Goal: Transaction & Acquisition: Purchase product/service

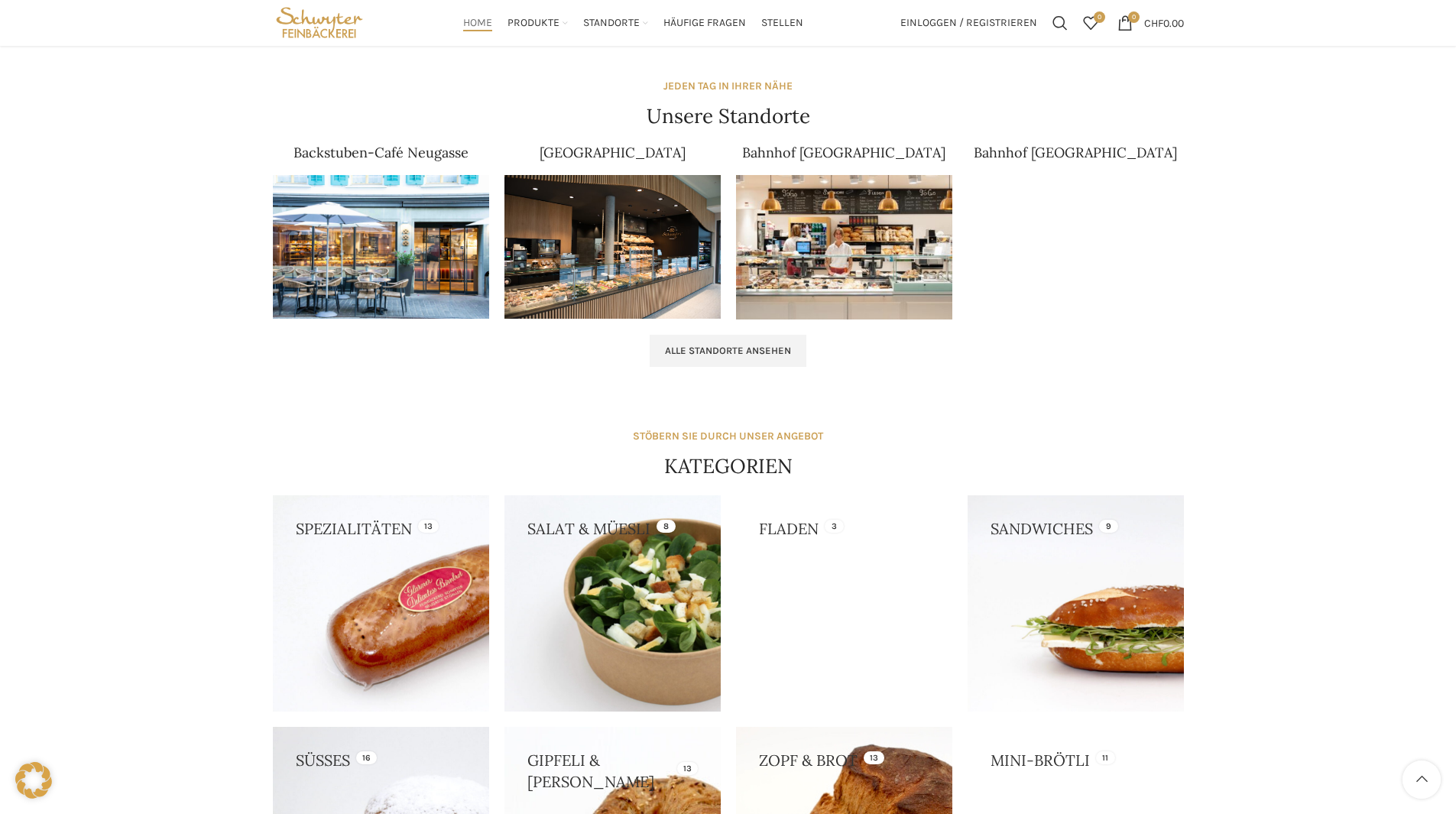
scroll to position [917, 0]
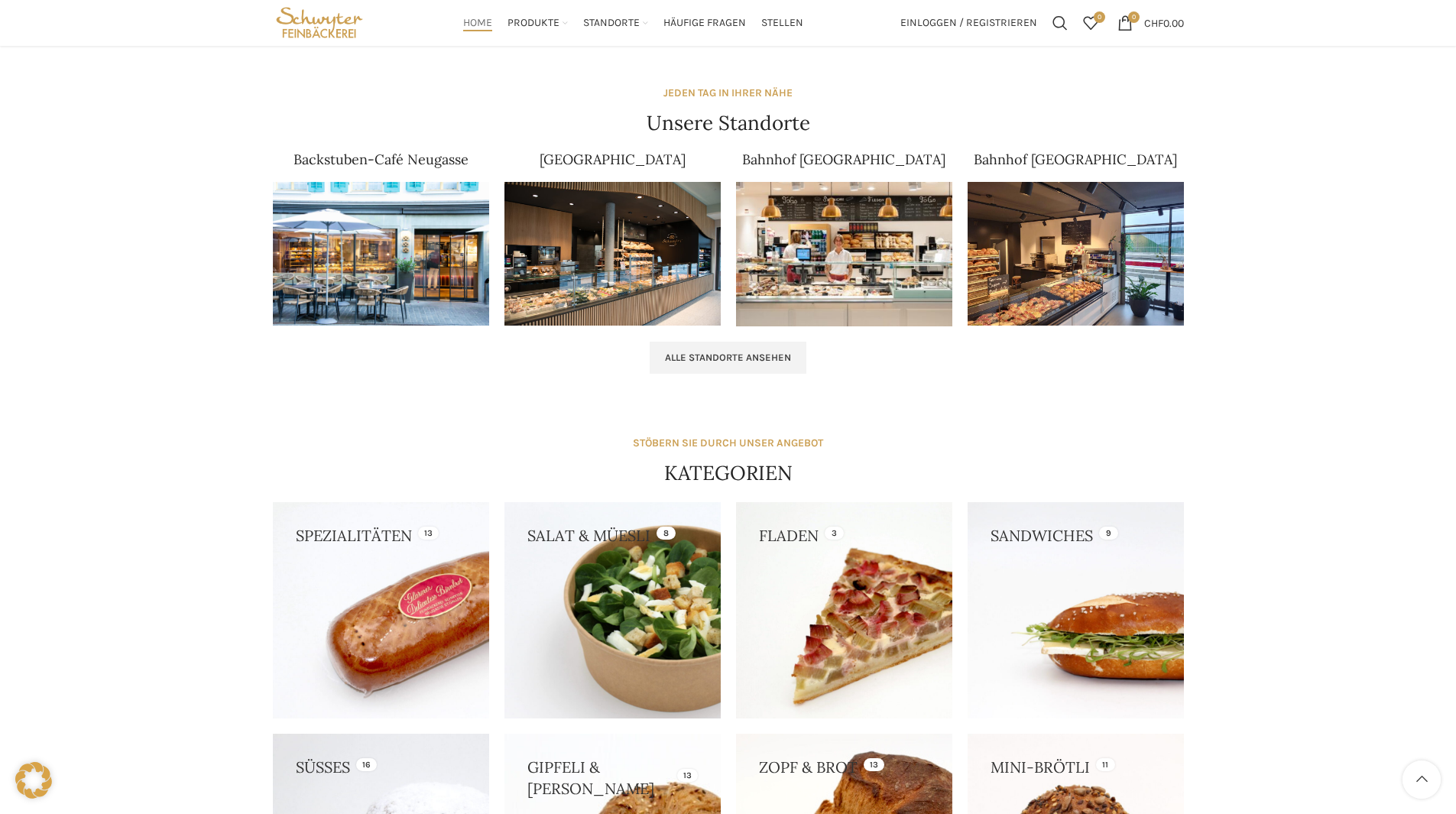
click at [805, 250] on img at bounding box center [844, 253] width 216 height 144
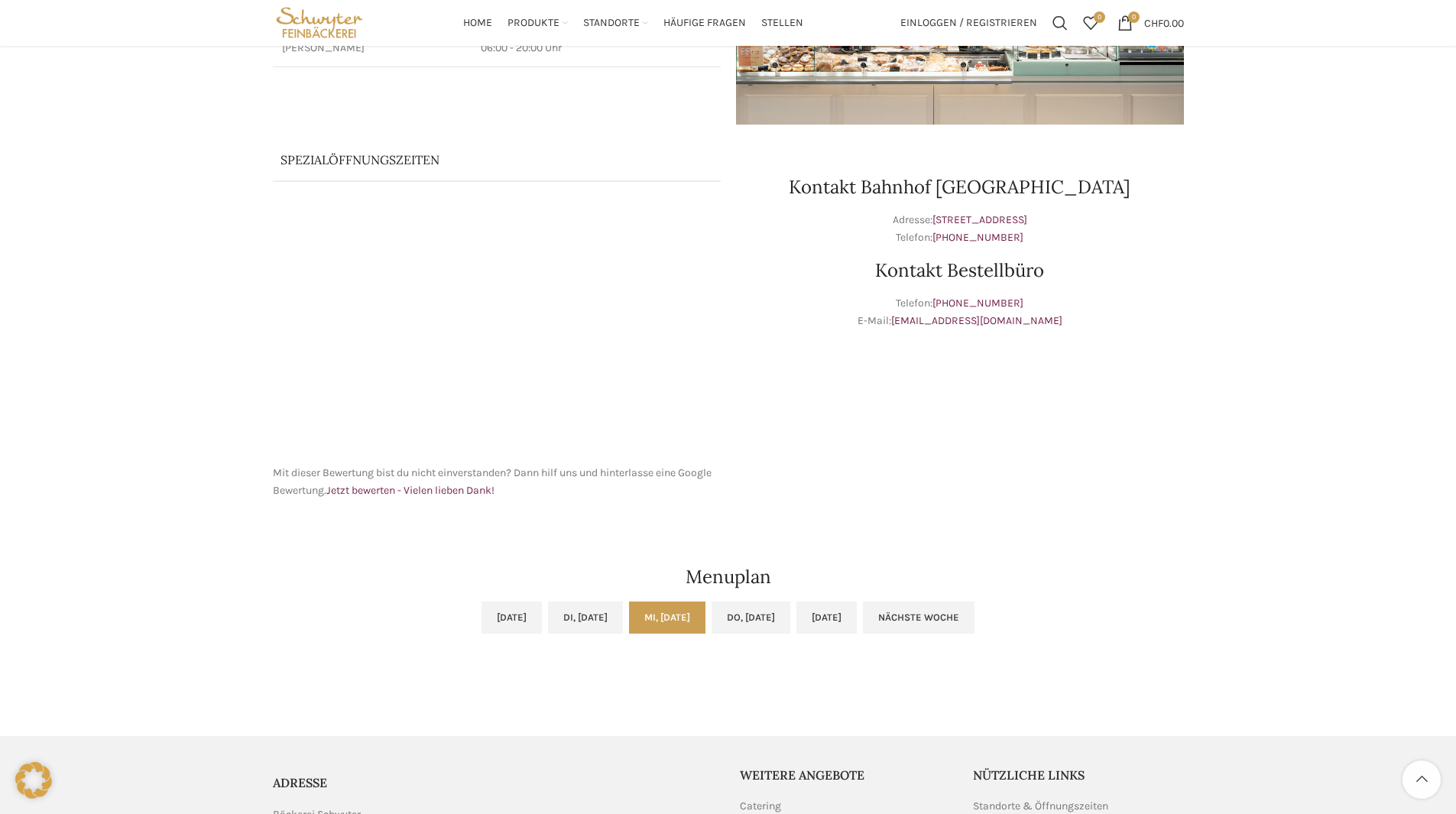
scroll to position [229, 0]
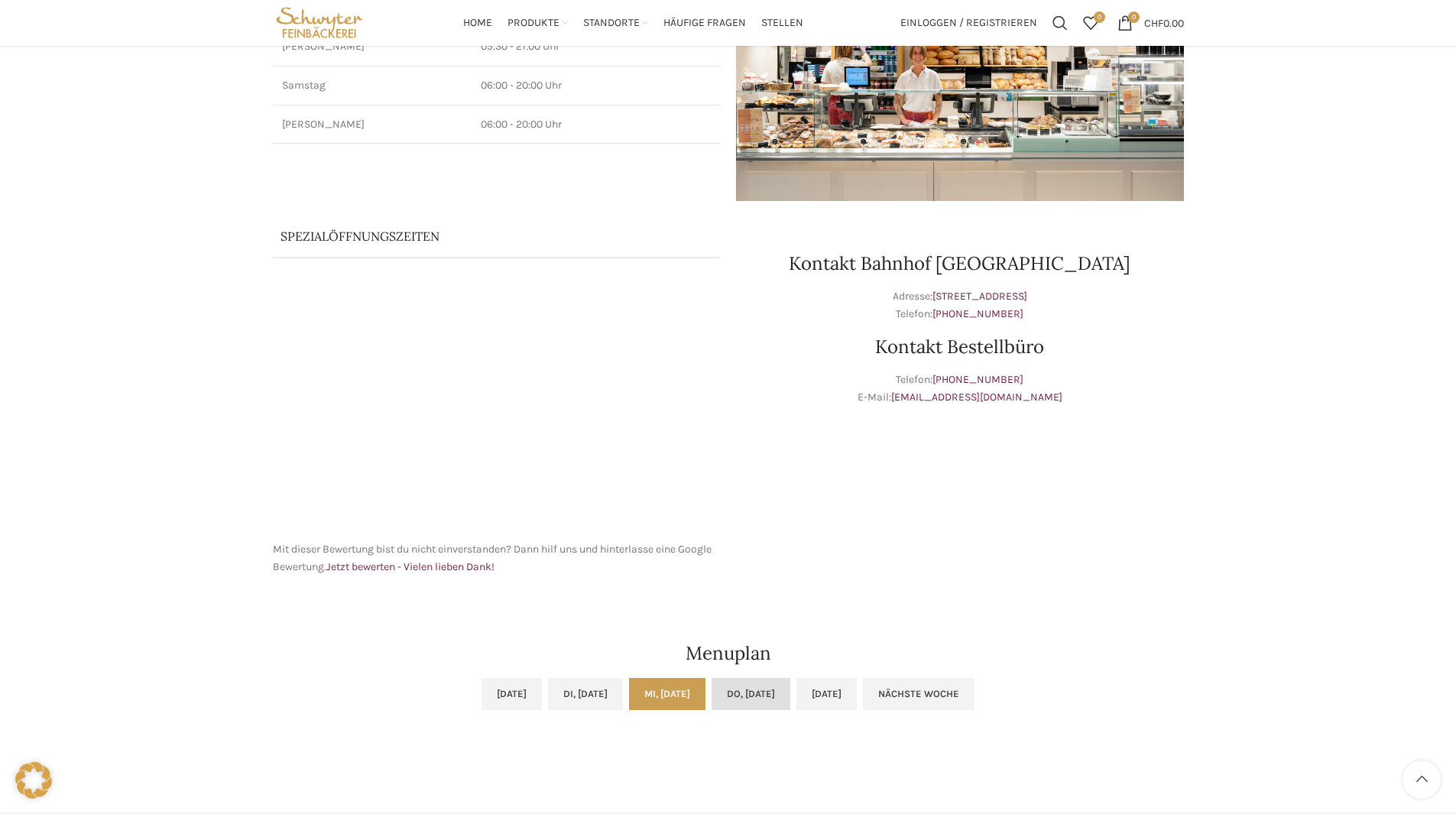
click at [773, 699] on link "Do, 28.08.2025" at bounding box center [751, 693] width 79 height 32
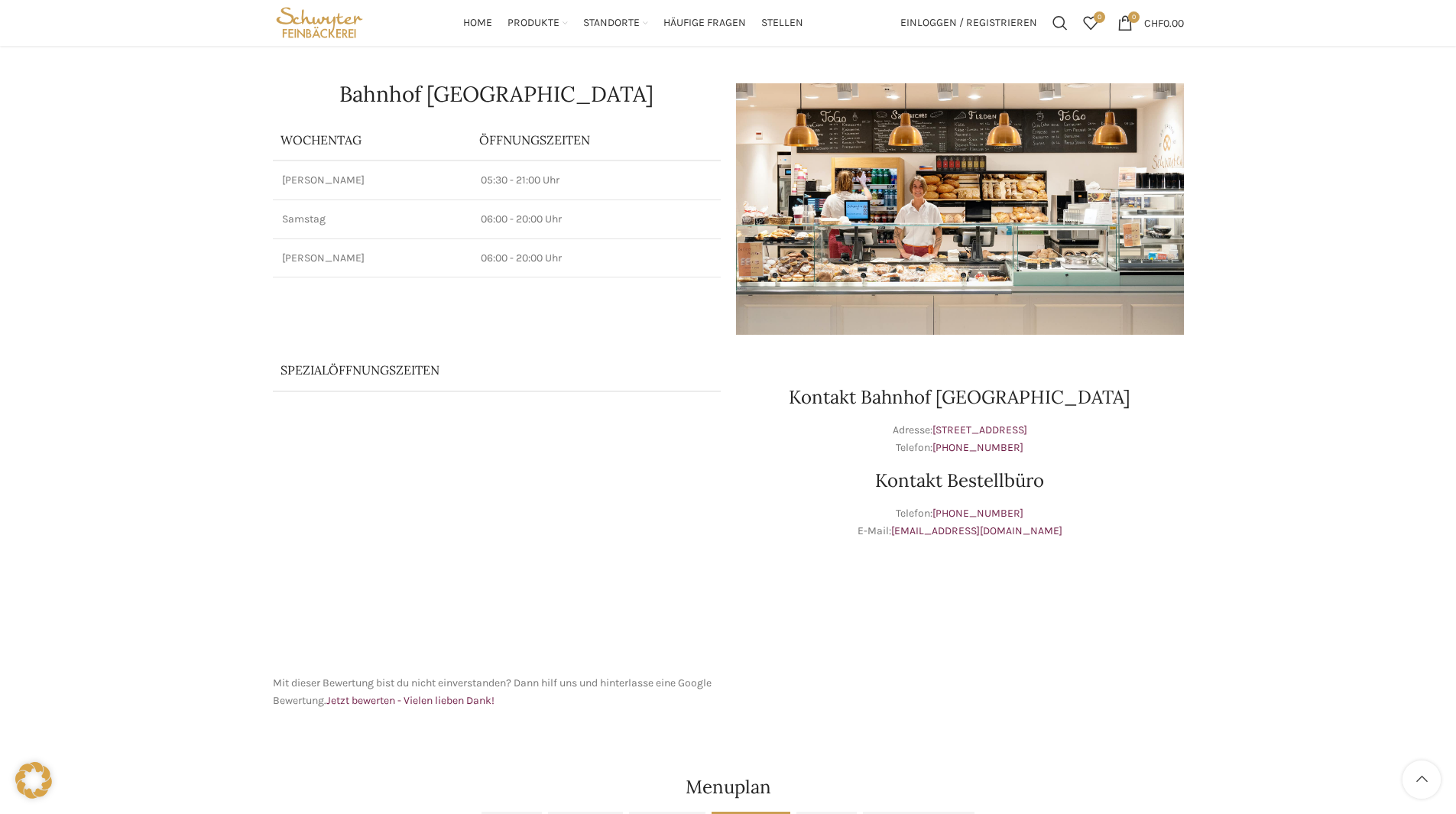
scroll to position [0, 0]
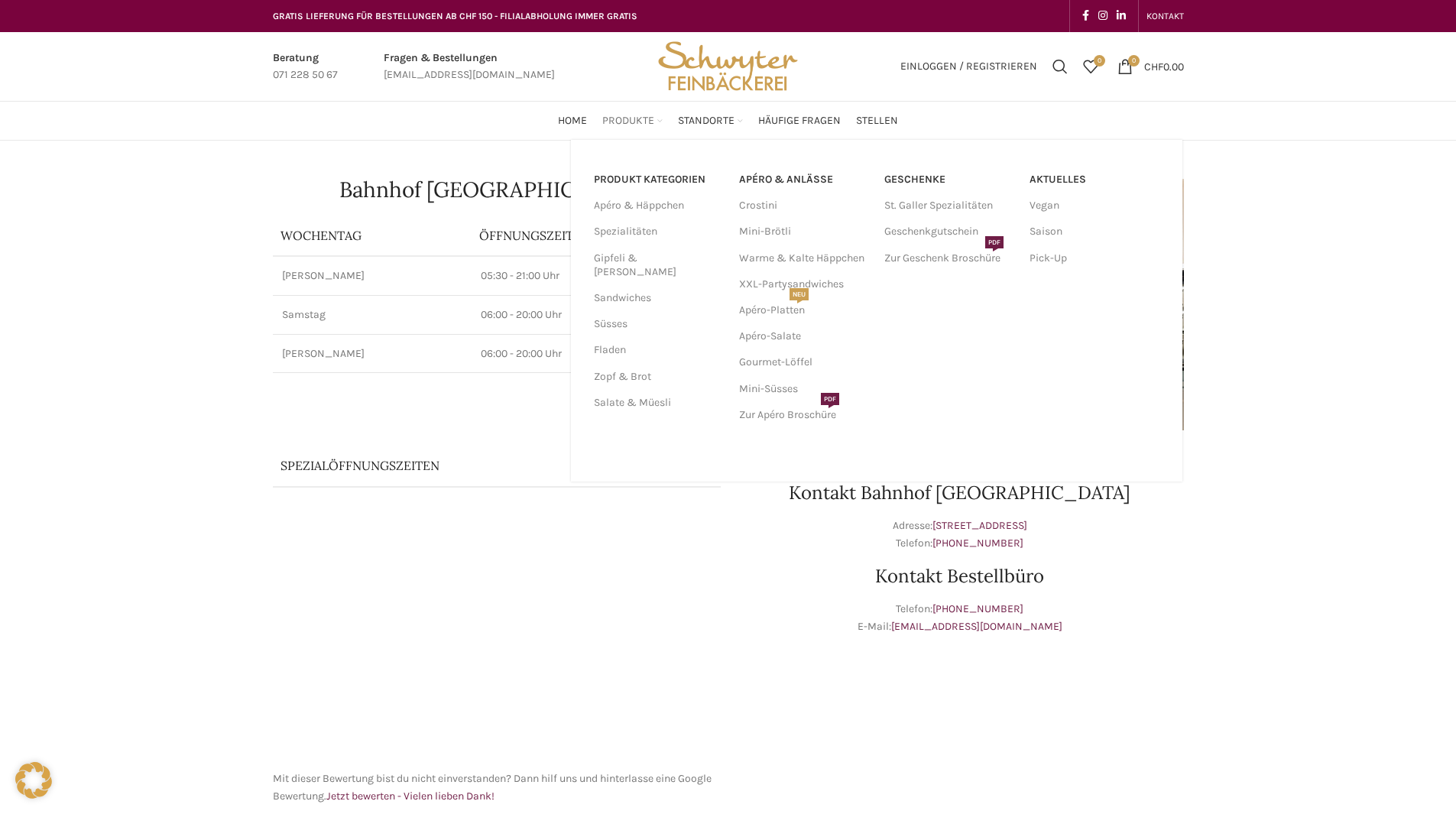
click at [618, 121] on span "Produkte" at bounding box center [629, 121] width 52 height 14
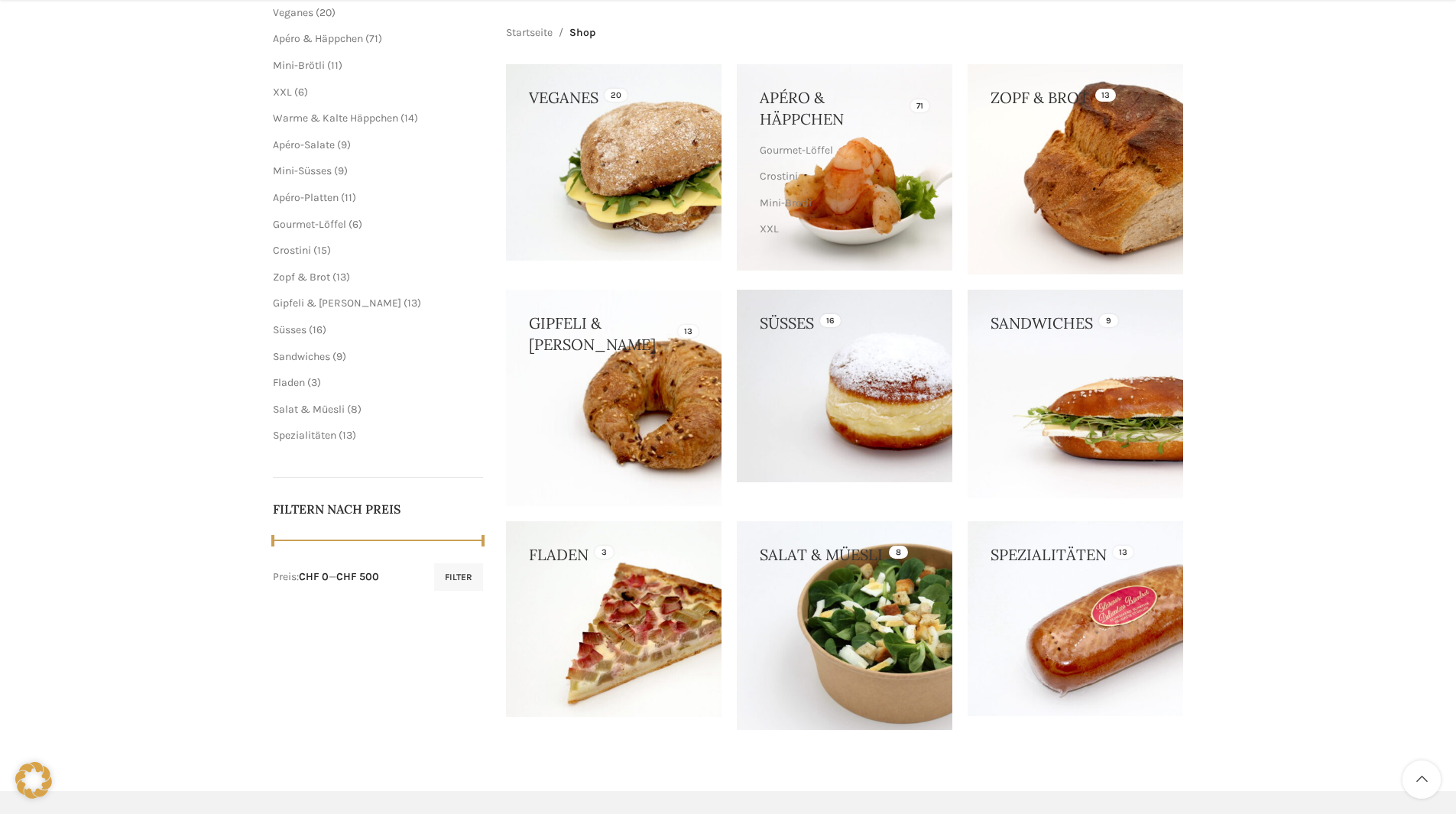
scroll to position [306, 0]
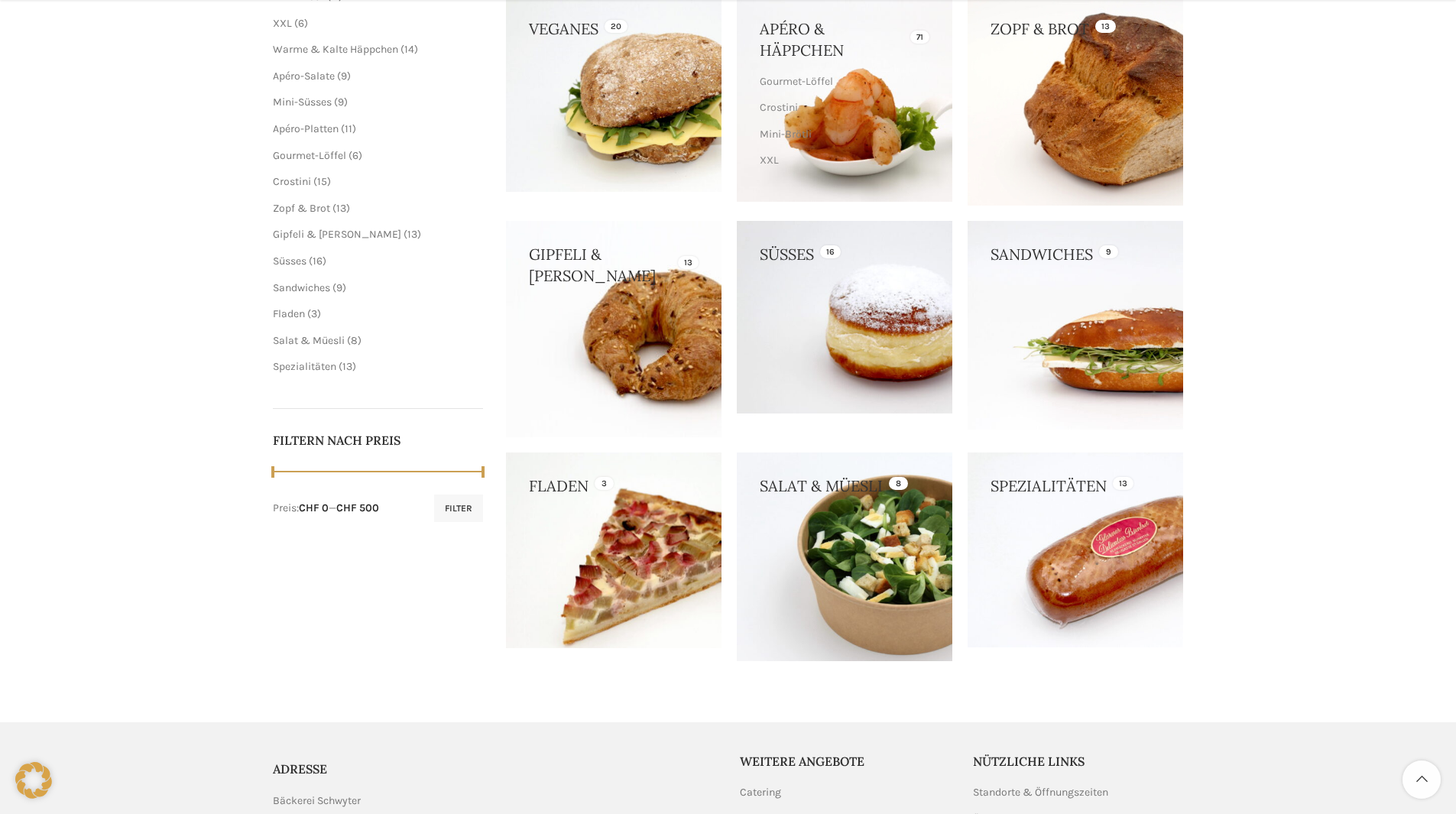
click at [635, 544] on link at bounding box center [614, 550] width 216 height 197
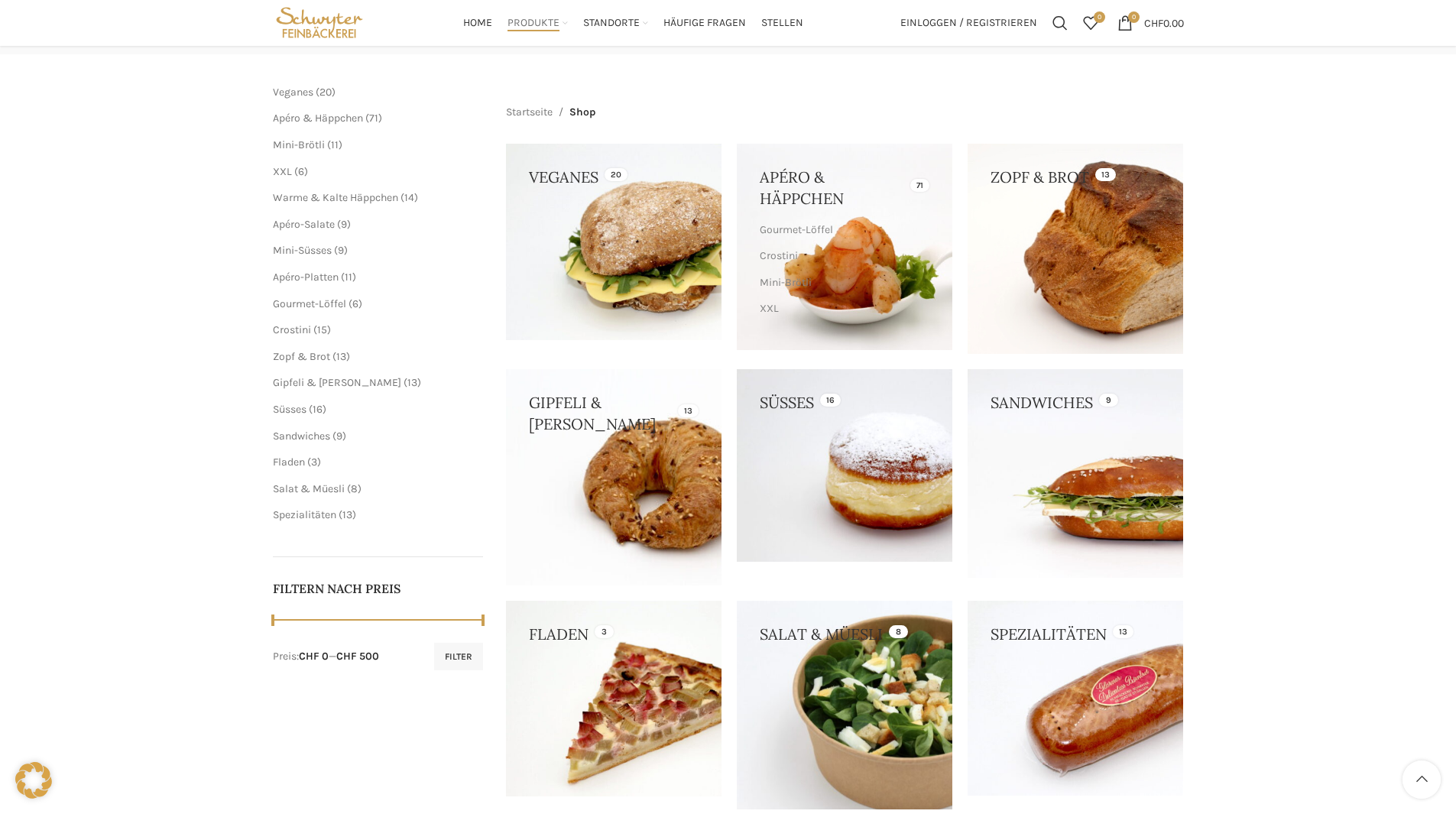
scroll to position [121, 0]
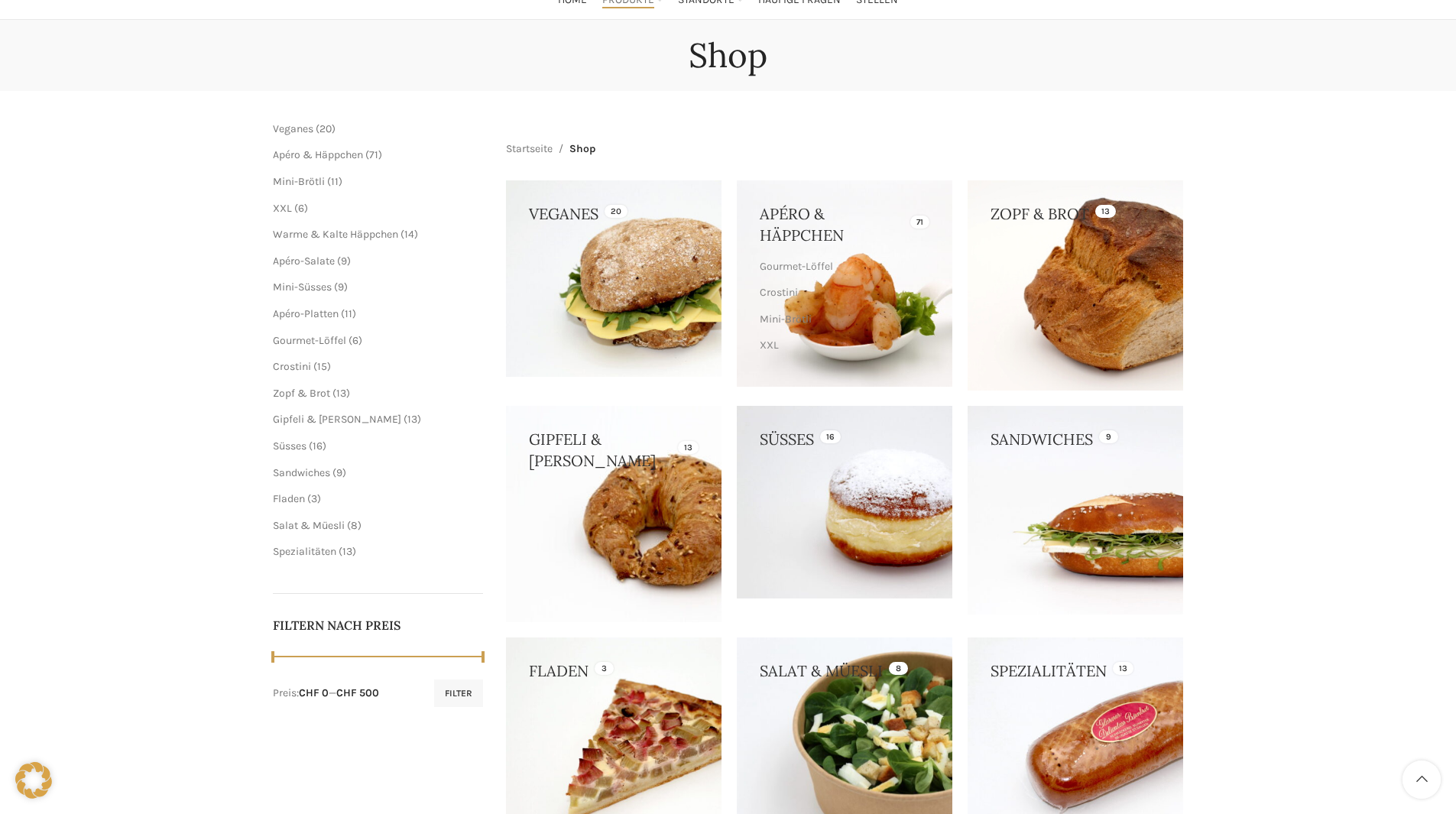
click at [814, 345] on link "XXL" at bounding box center [842, 345] width 166 height 26
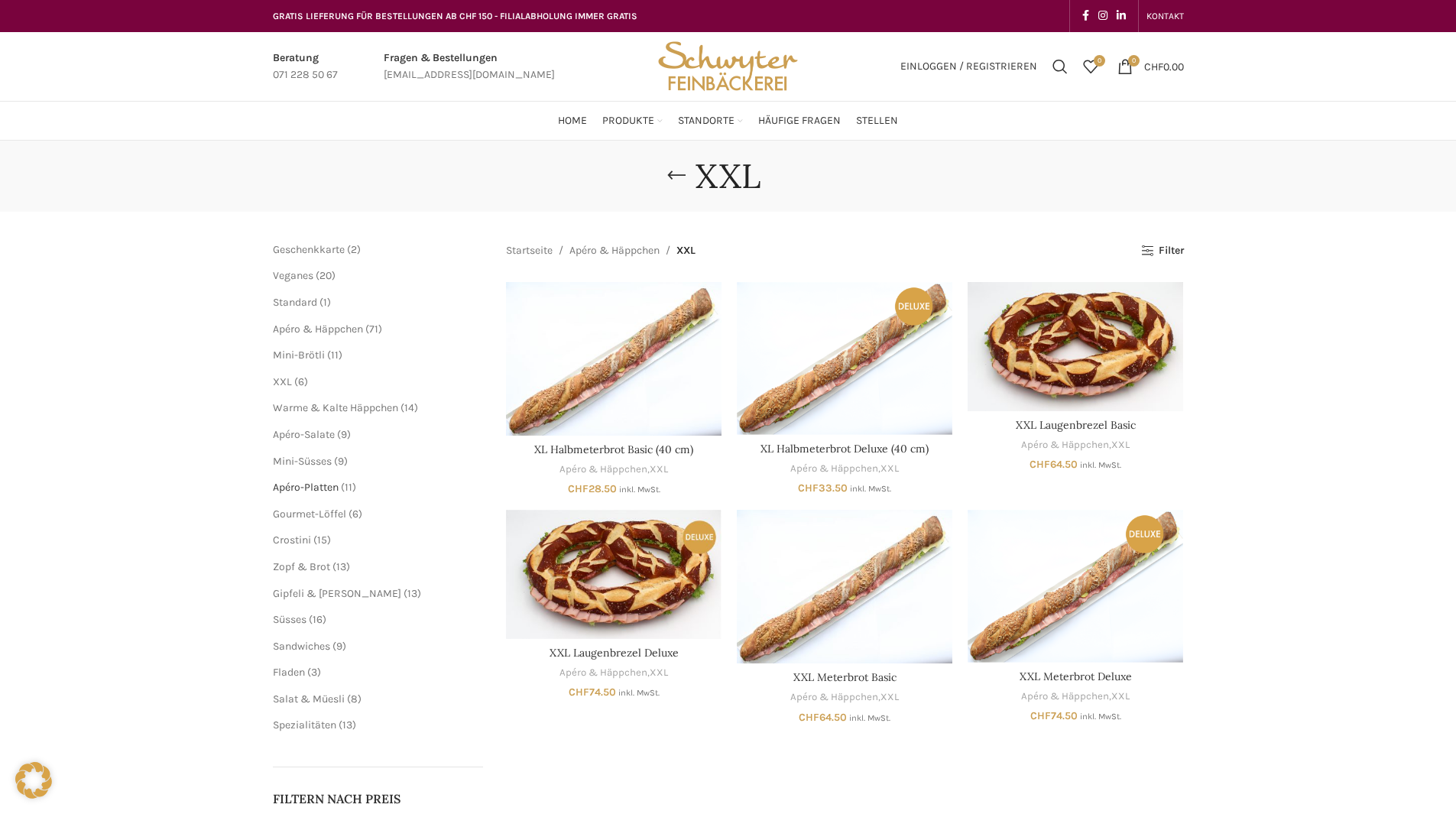
click at [313, 486] on span "Apéro-Platten" at bounding box center [306, 487] width 66 height 13
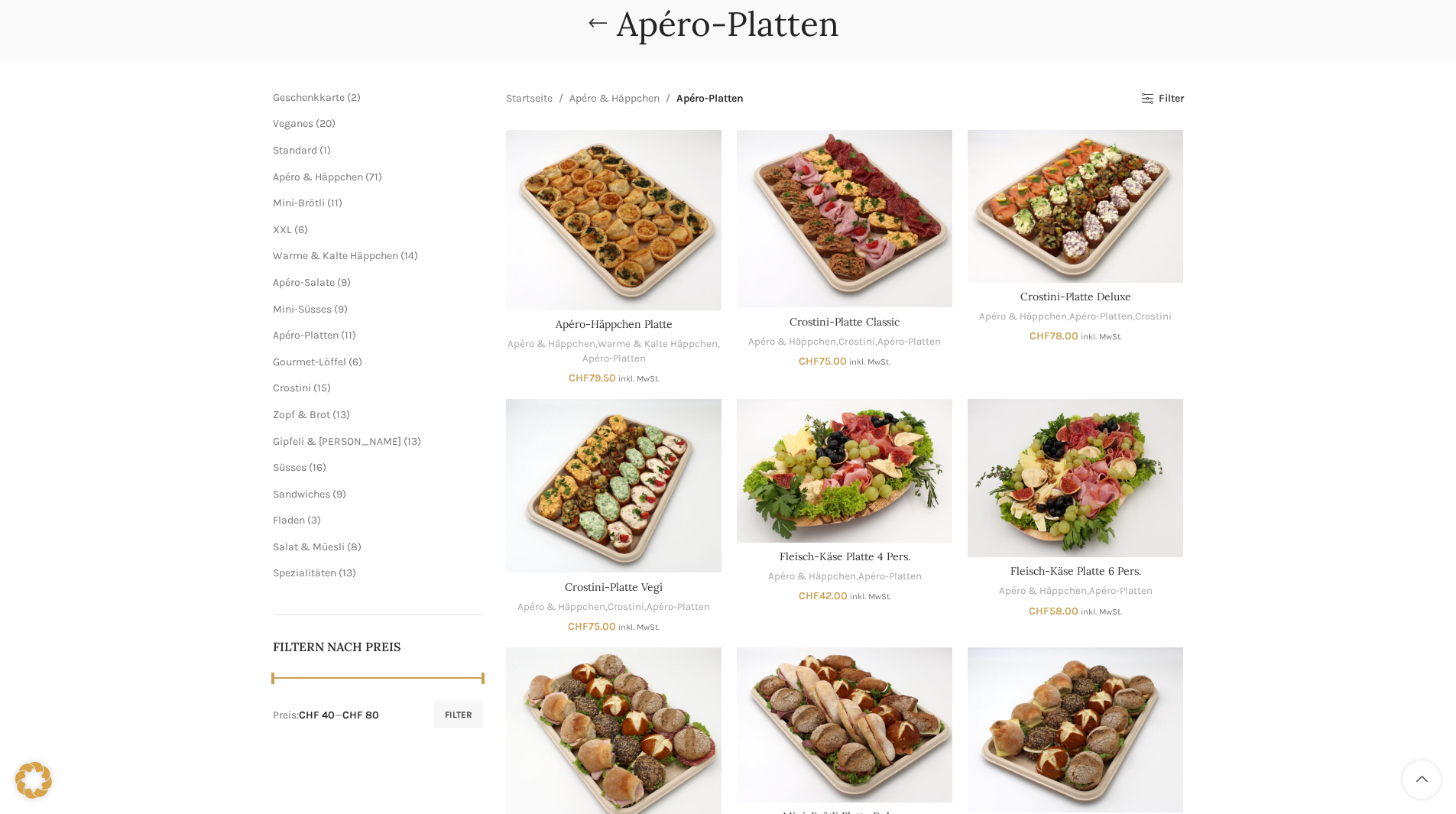
scroll to position [77, 0]
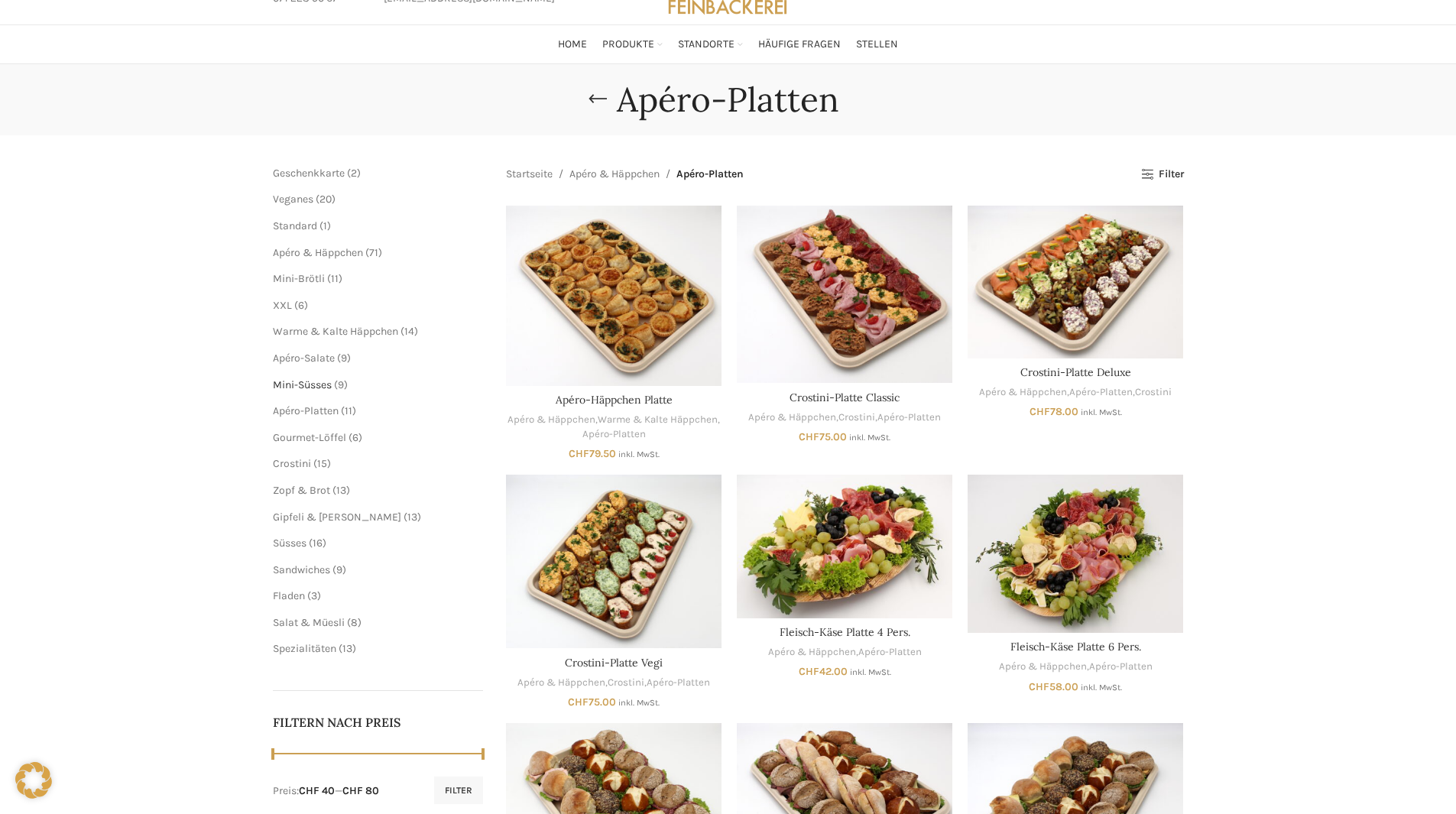
click at [296, 381] on span "Mini-Süsses" at bounding box center [302, 384] width 59 height 13
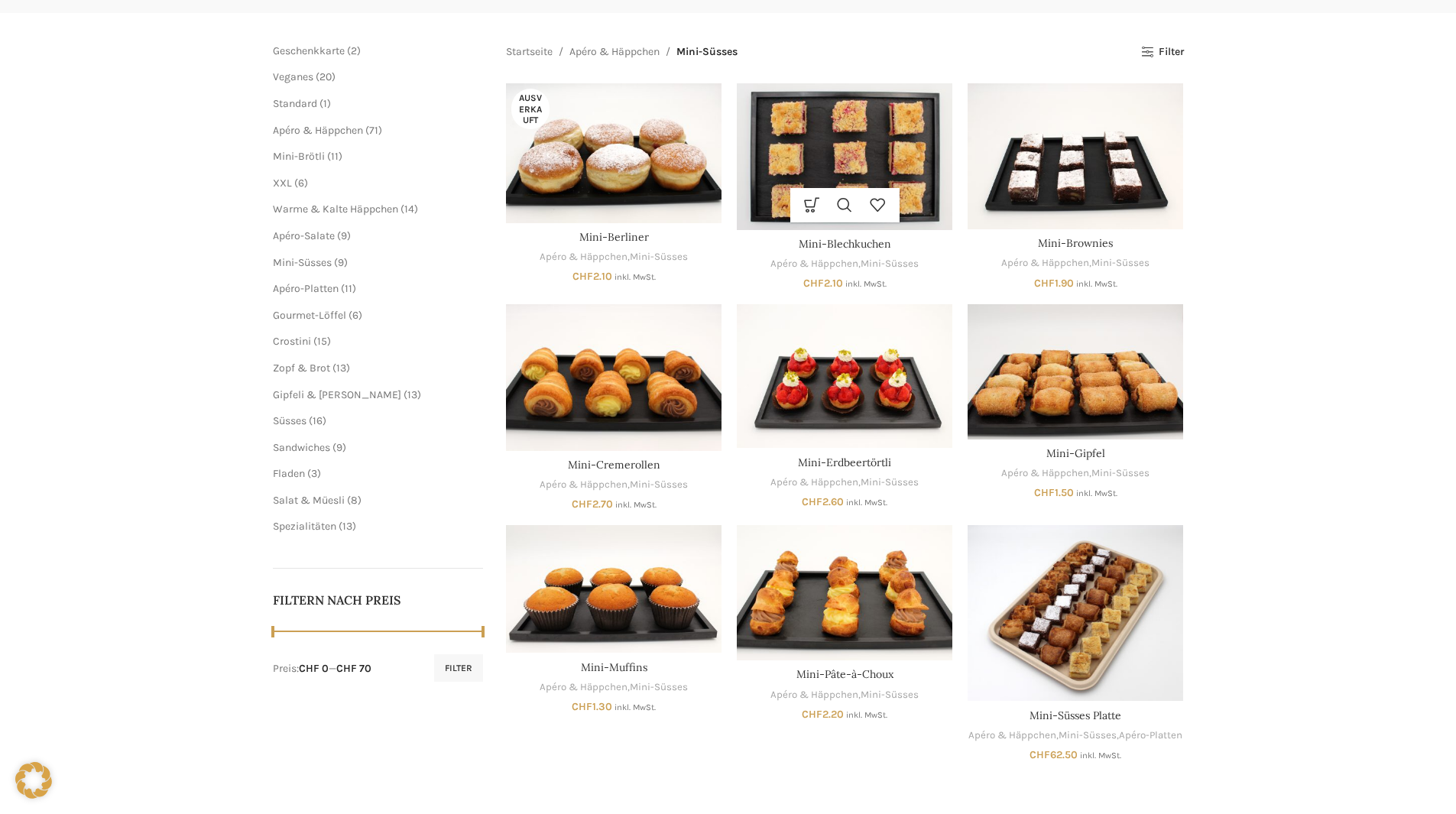
scroll to position [229, 0]
